Goal: Transaction & Acquisition: Book appointment/travel/reservation

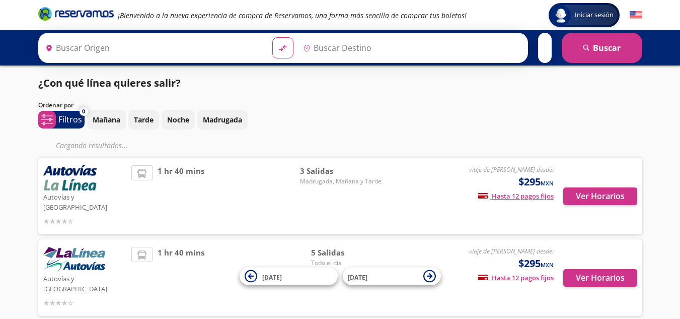
type input "Uruapan, [GEOGRAPHIC_DATA]"
type input "Apatzingán, [GEOGRAPHIC_DATA]"
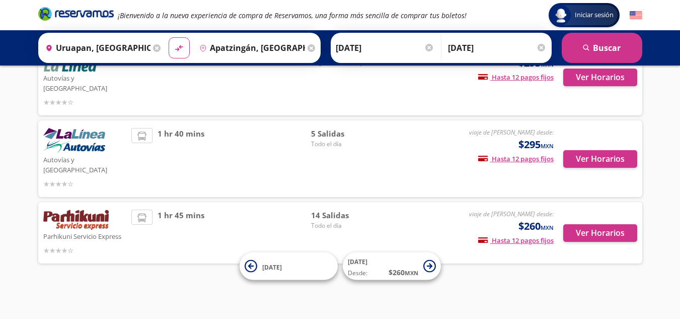
scroll to position [79, 0]
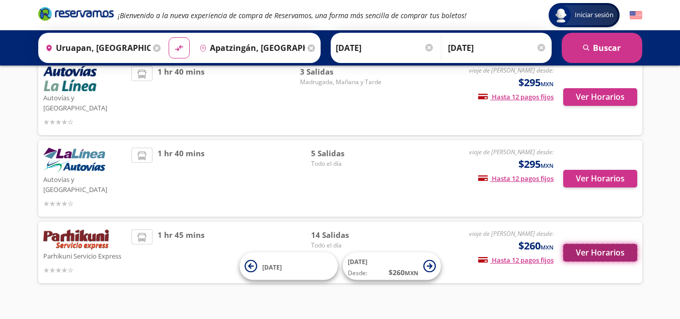
click at [612, 244] on button "Ver Horarios" at bounding box center [600, 253] width 74 height 18
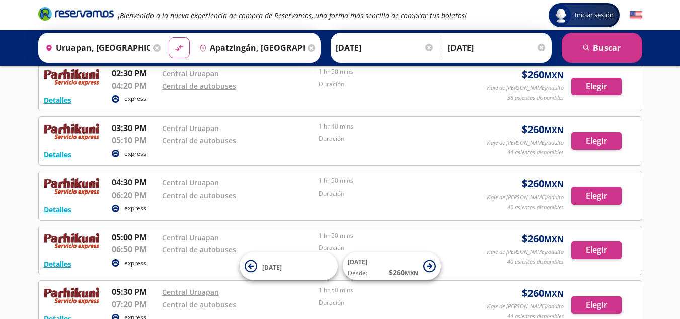
scroll to position [387, 0]
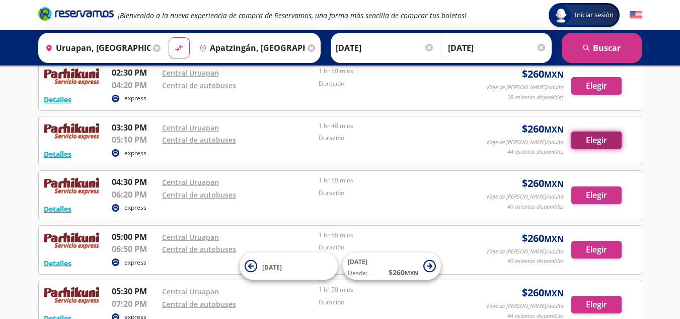
click at [591, 143] on button "Elegir" at bounding box center [596, 140] width 50 height 18
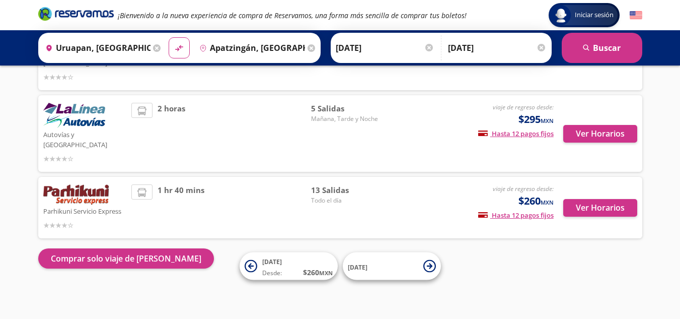
scroll to position [104, 0]
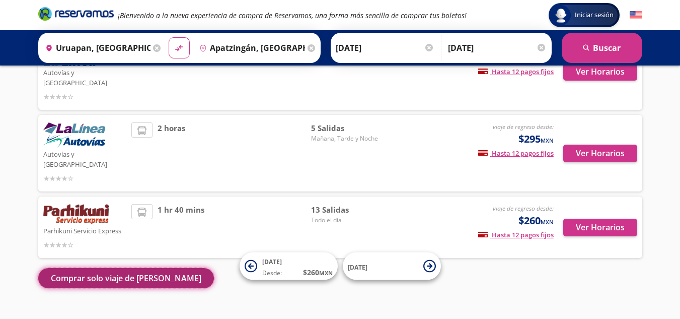
click at [108, 268] on button "Comprar solo viaje de [PERSON_NAME]" at bounding box center [126, 278] width 176 height 20
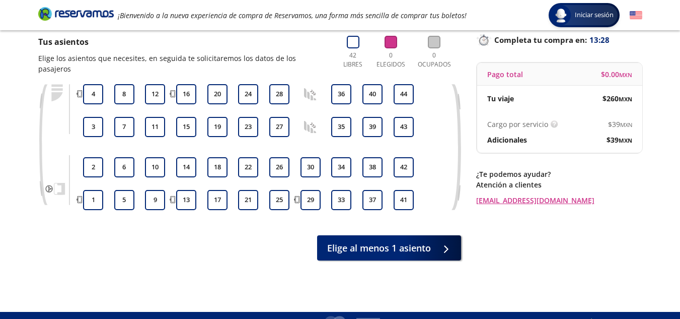
scroll to position [87, 0]
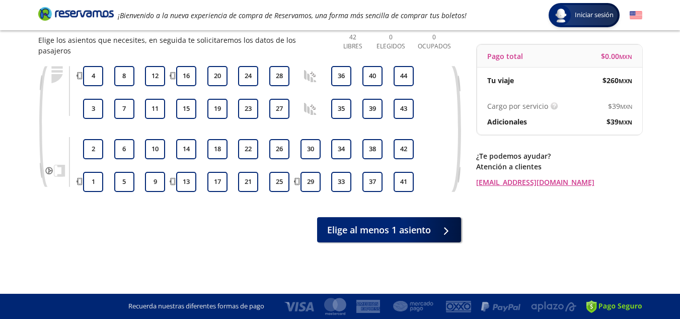
click at [613, 261] on div "Group 9 Created with Sketch. Elige tus asientos Uruapan - Apatzingán Iniciar se…" at bounding box center [340, 115] width 680 height 405
click at [604, 225] on div "Regresar a Horarios Completa tu compra en : 13:15 Pago total $ 0.00 MXN Tu viaj…" at bounding box center [559, 117] width 166 height 271
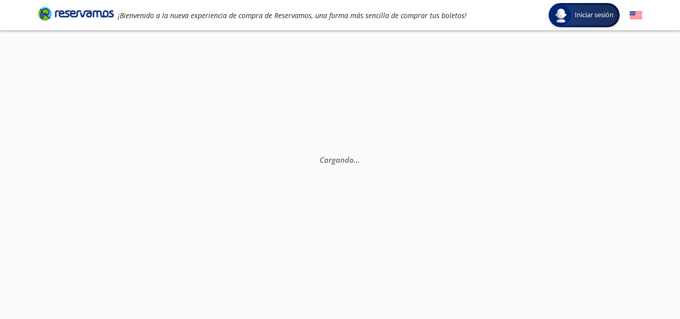
scroll to position [70, 0]
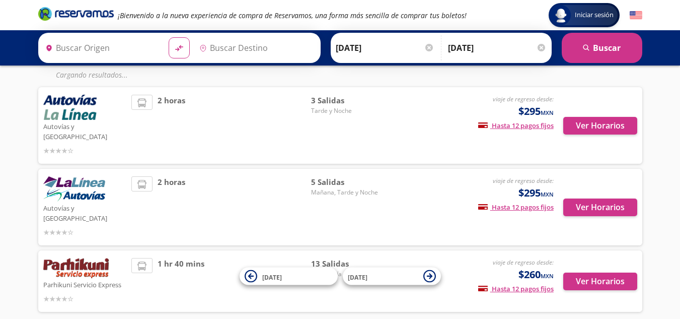
type input "Uruapan, [GEOGRAPHIC_DATA]"
type input "Apatzingán, [GEOGRAPHIC_DATA]"
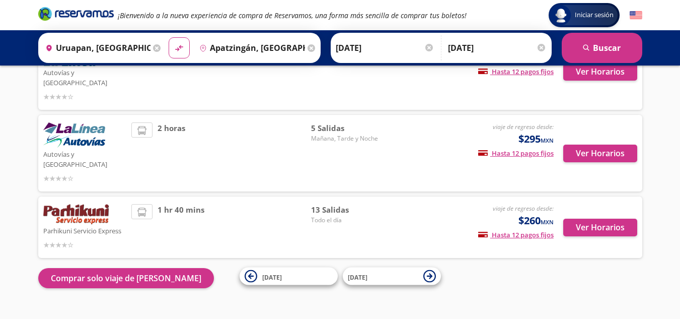
scroll to position [104, 0]
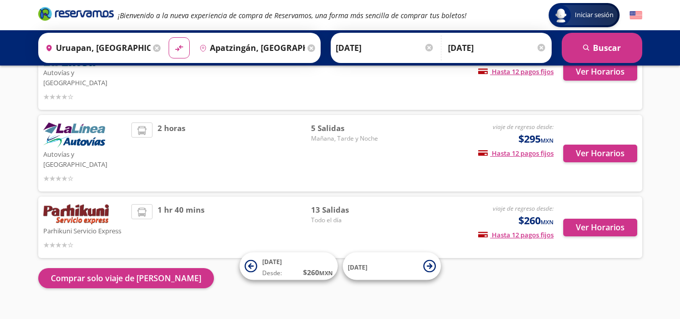
click at [670, 281] on div "Iniciar sesión Iniciar sesión ¡Bienvenido a la nueva experiencia de compra de R…" at bounding box center [340, 117] width 680 height 442
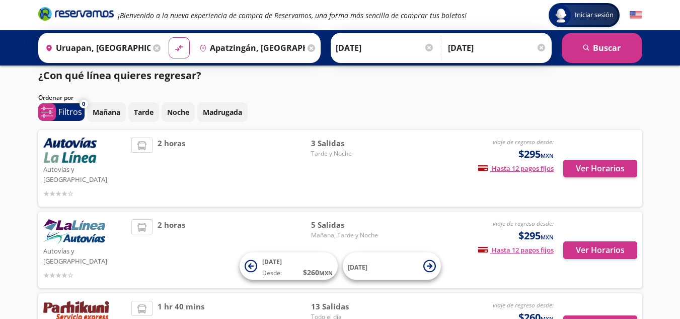
scroll to position [0, 0]
